Goal: Information Seeking & Learning: Learn about a topic

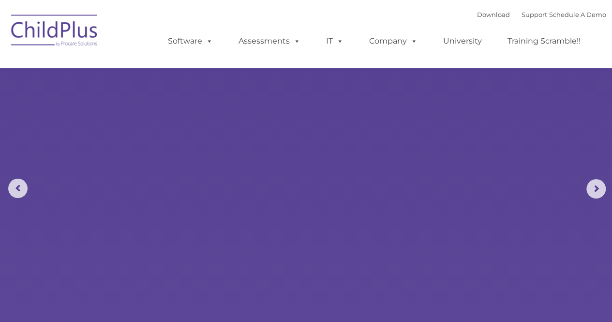
select select "MEDIUM"
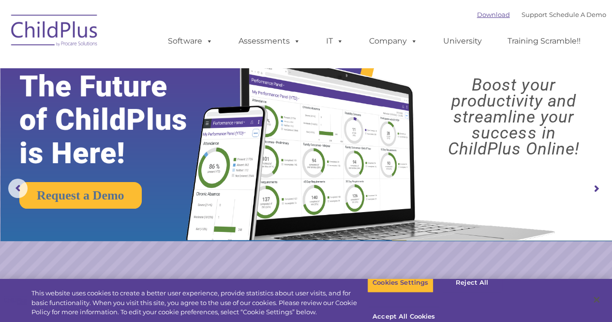
click at [477, 15] on link "Download" at bounding box center [493, 15] width 33 height 8
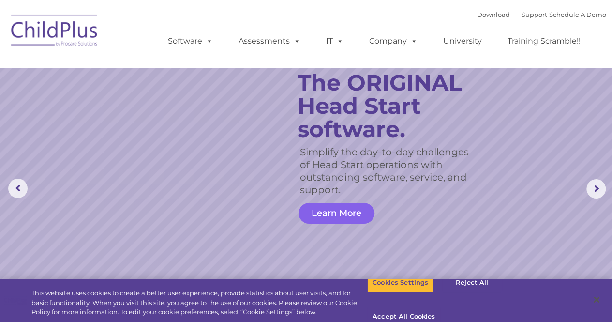
click at [348, 212] on link "Learn More" at bounding box center [337, 213] width 76 height 21
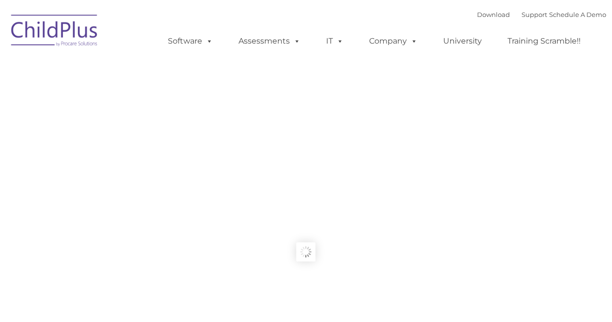
type input ""
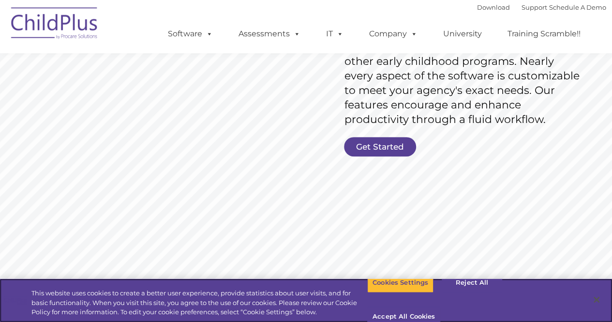
scroll to position [192, 0]
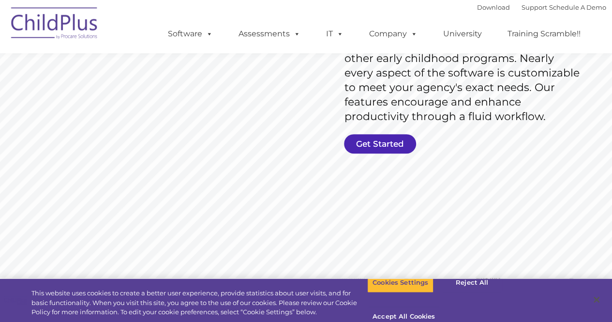
click at [389, 146] on link "Get Started" at bounding box center [380, 143] width 72 height 19
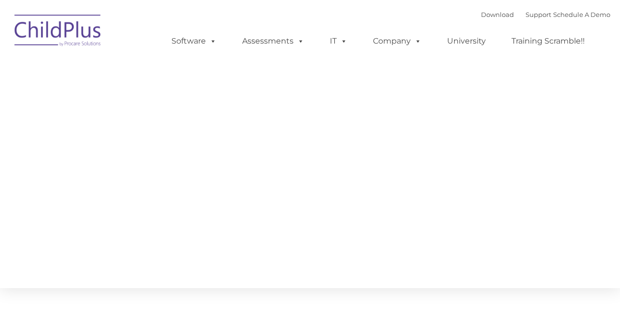
type input ""
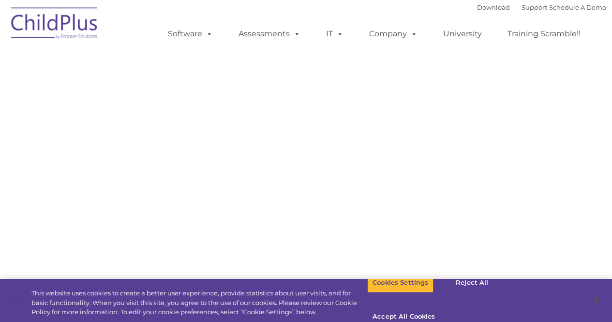
select select "MEDIUM"
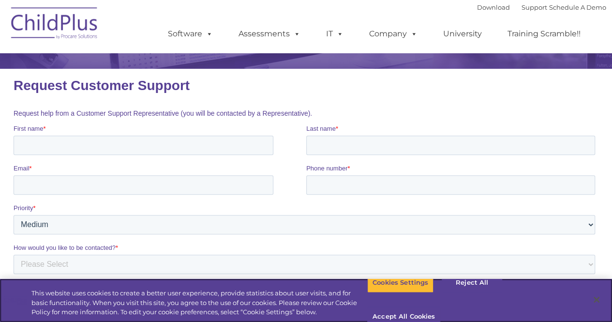
scroll to position [103, 0]
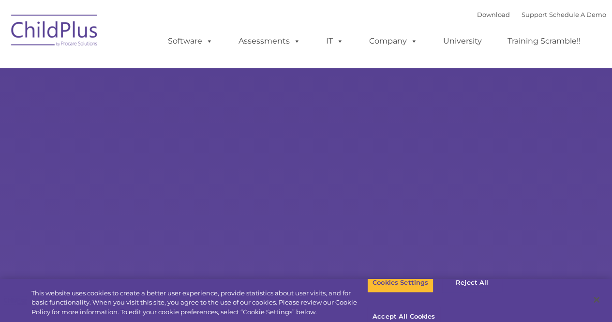
select select "MEDIUM"
